Goal: Information Seeking & Learning: Understand process/instructions

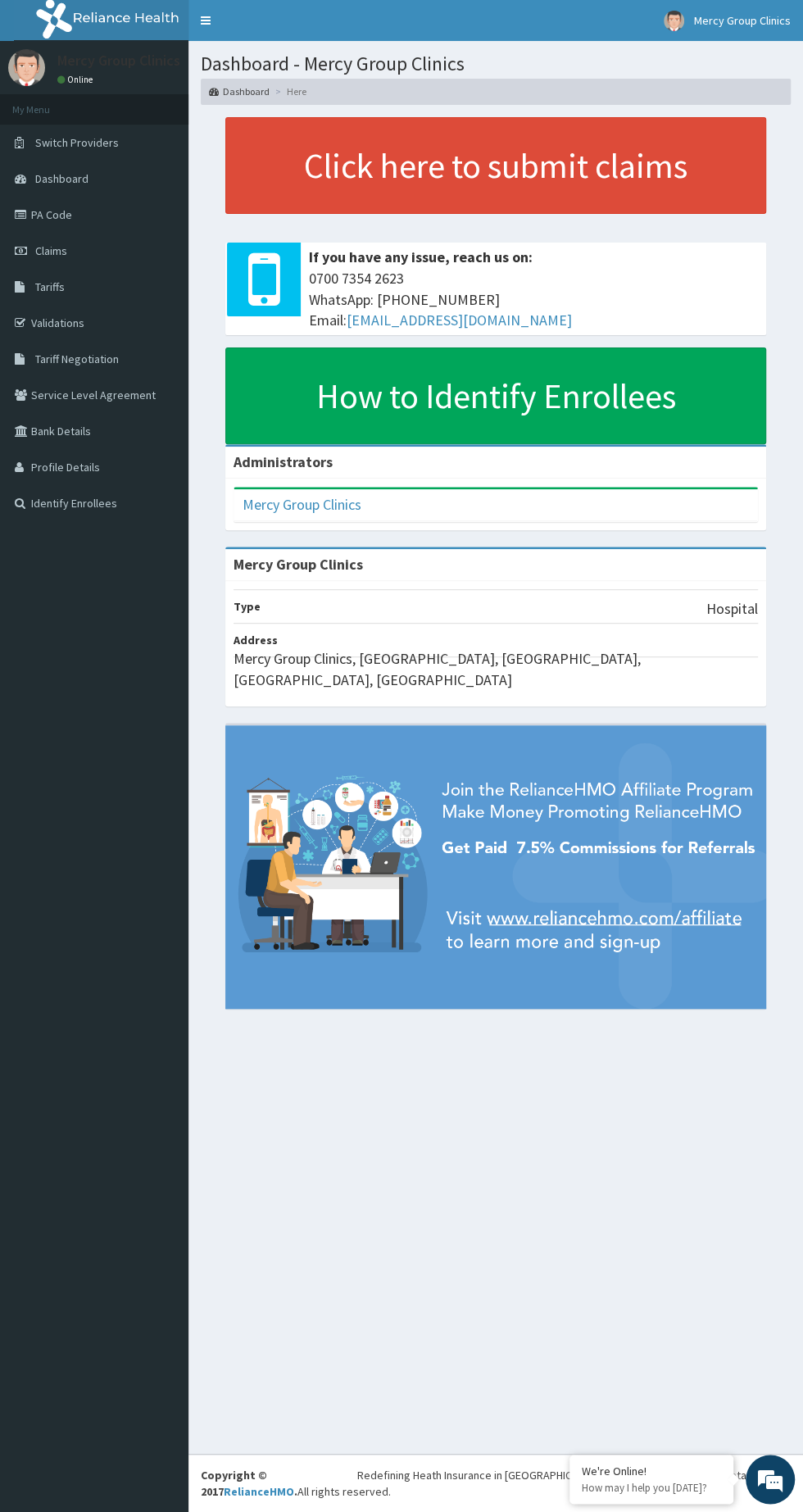
click at [226, 50] on section "Dashboard - Mercy Group Clinics Dashboard Here" at bounding box center [496, 72] width 614 height 64
click at [204, 21] on link "Toggle navigation" at bounding box center [206, 20] width 35 height 41
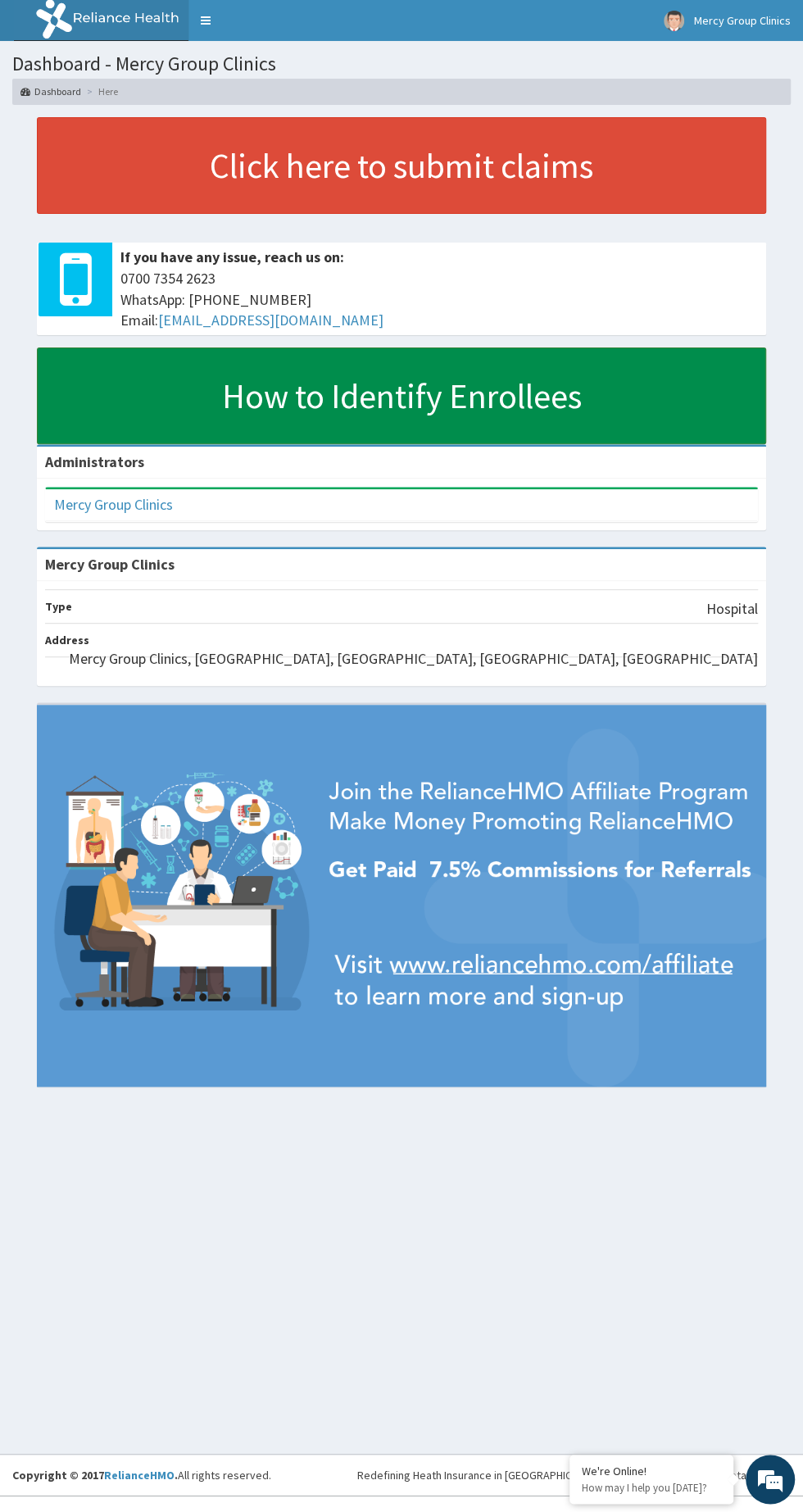
click at [553, 404] on link "How to Identify Enrollees" at bounding box center [401, 395] width 729 height 97
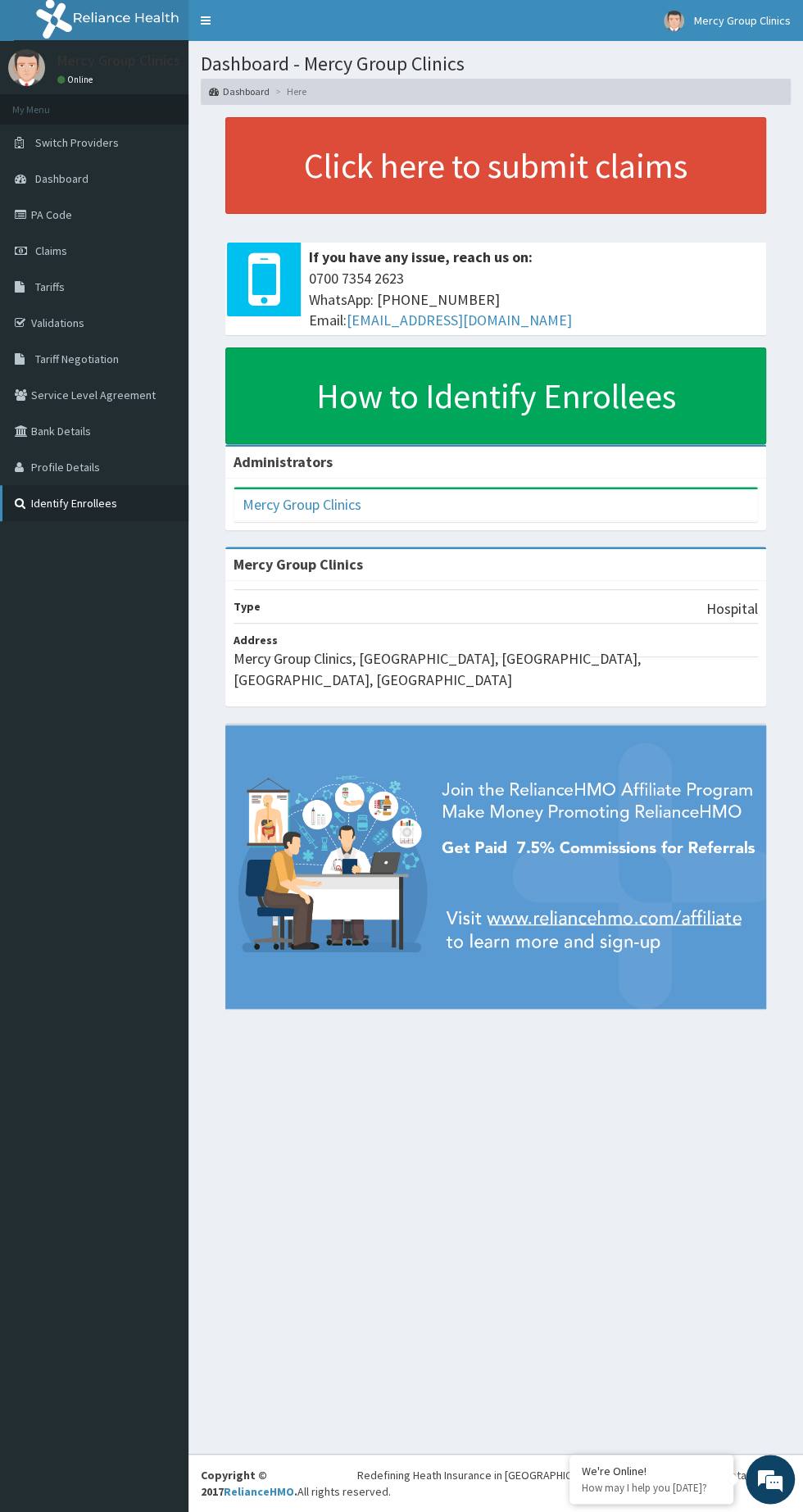
click at [100, 506] on link "Identify Enrollees" at bounding box center [94, 502] width 189 height 36
